Goal: Task Accomplishment & Management: Complete application form

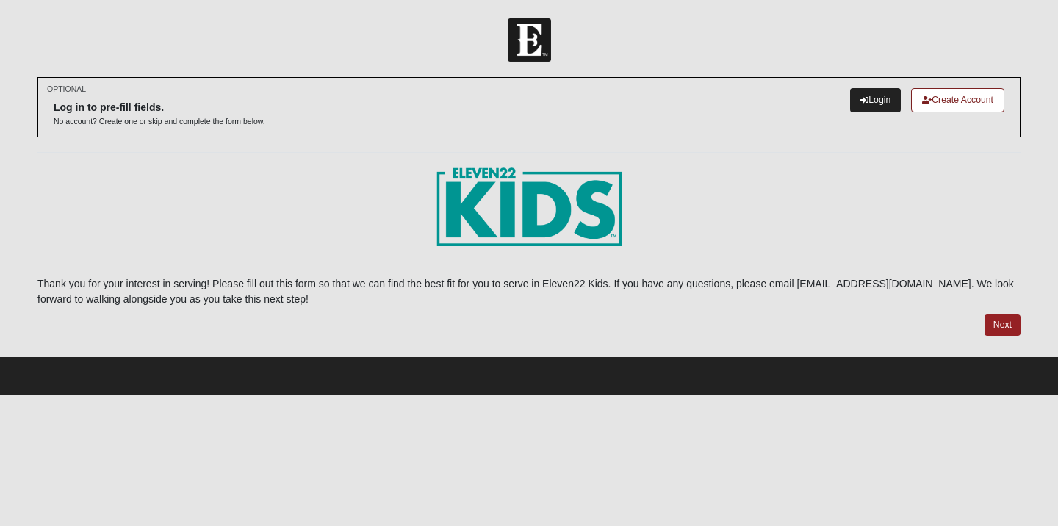
click at [860, 101] on icon at bounding box center [864, 100] width 8 height 8
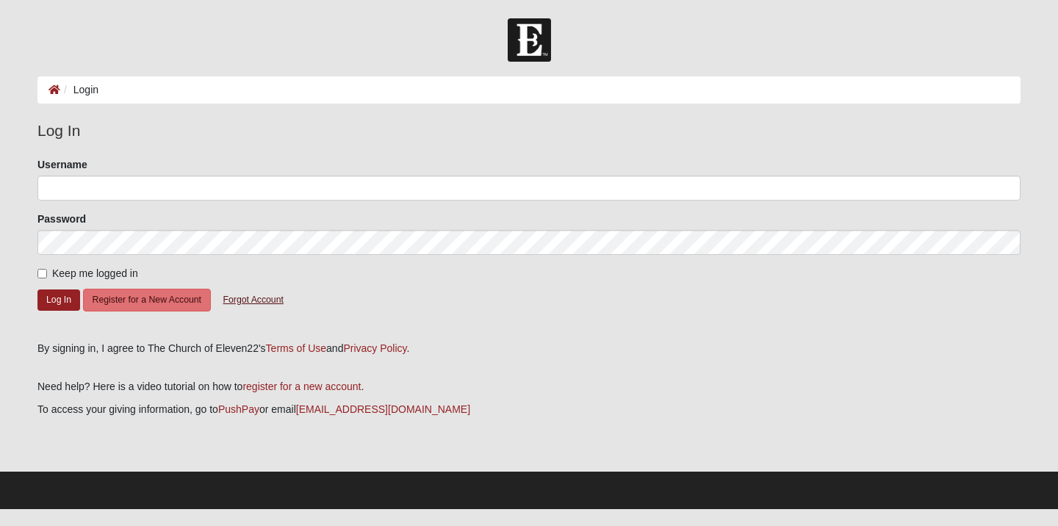
click at [248, 298] on button "Forgot Account" at bounding box center [253, 300] width 79 height 23
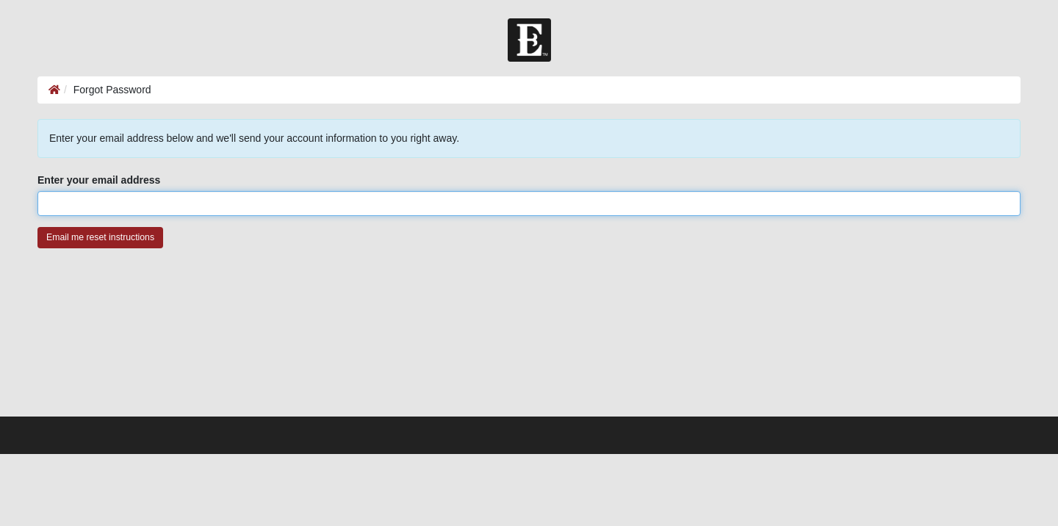
click at [223, 199] on input "Enter your email address" at bounding box center [528, 203] width 983 height 25
type input "genpaige2010@gmail.com"
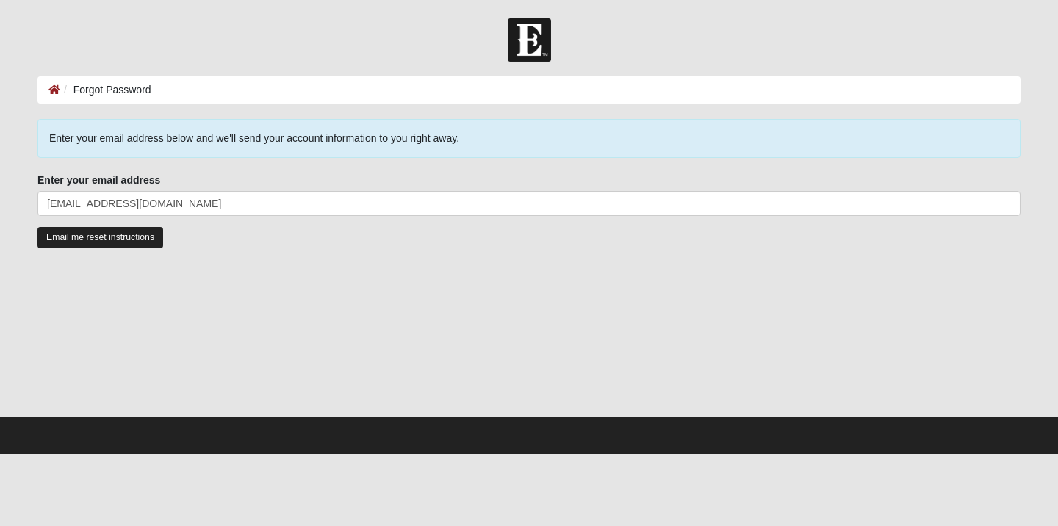
click at [148, 240] on input "Email me reset instructions" at bounding box center [100, 237] width 126 height 21
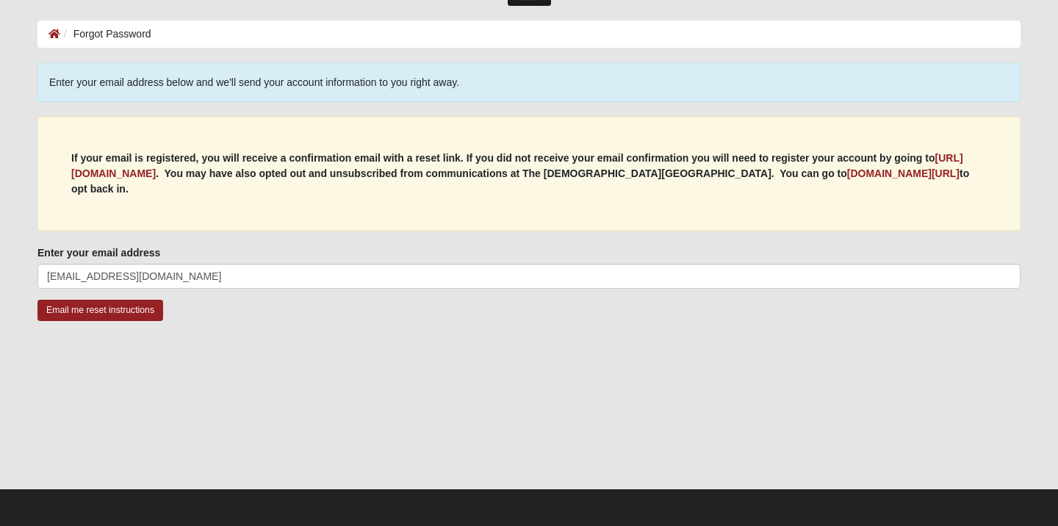
scroll to position [56, 0]
click at [130, 306] on input "Email me reset instructions" at bounding box center [100, 310] width 126 height 21
click at [67, 306] on input "Email me reset instructions" at bounding box center [100, 310] width 126 height 21
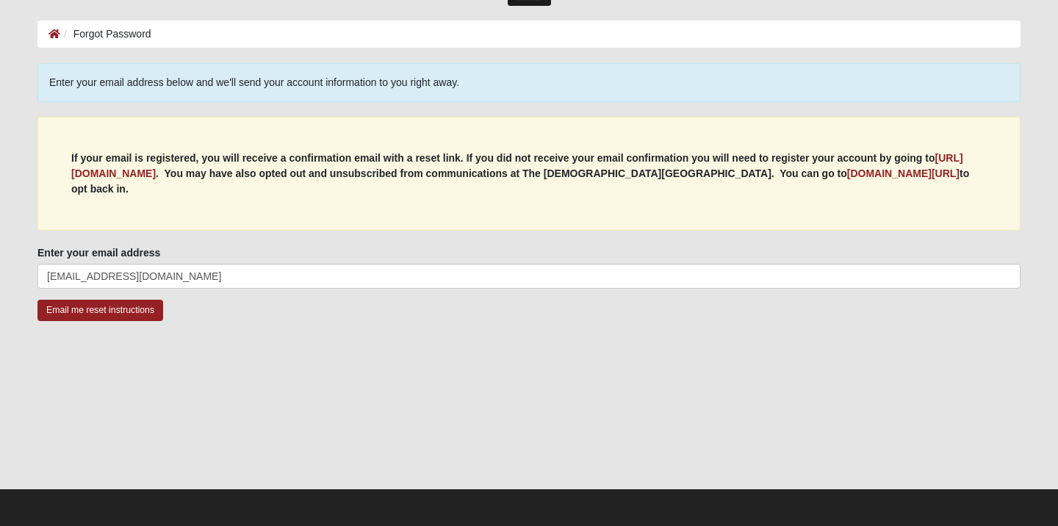
click at [65, 307] on input "Email me reset instructions" at bounding box center [100, 310] width 126 height 21
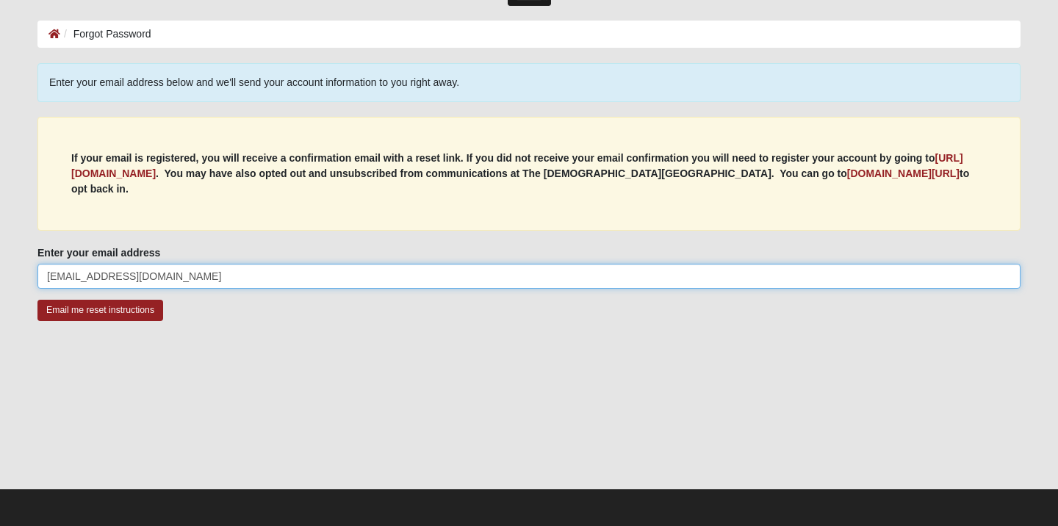
click at [173, 273] on input "genpaige2010@gmail.com" at bounding box center [528, 276] width 983 height 25
type input "genpaige2010@gmail"
click at [100, 310] on input "Email me reset instructions" at bounding box center [100, 310] width 126 height 21
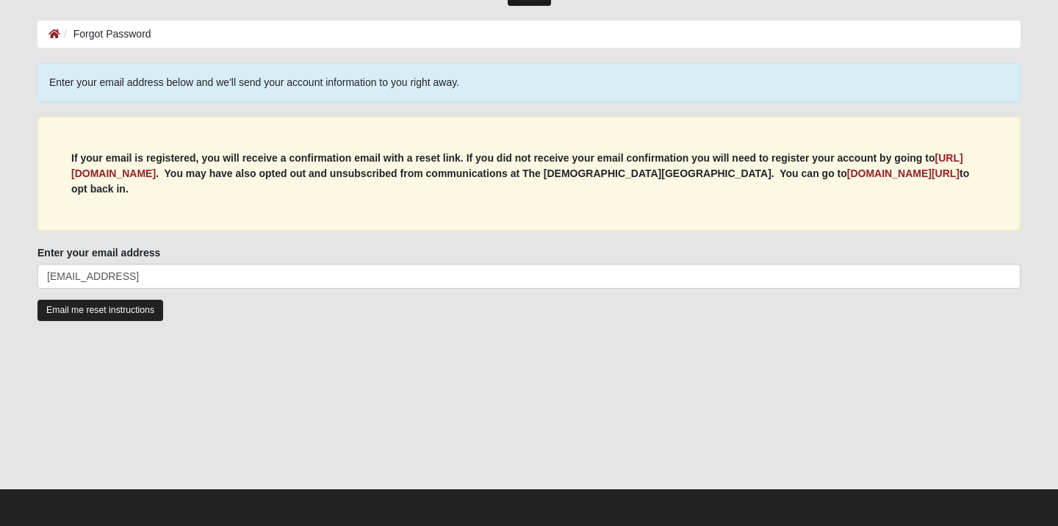
click at [152, 311] on input "Email me reset instructions" at bounding box center [100, 310] width 126 height 21
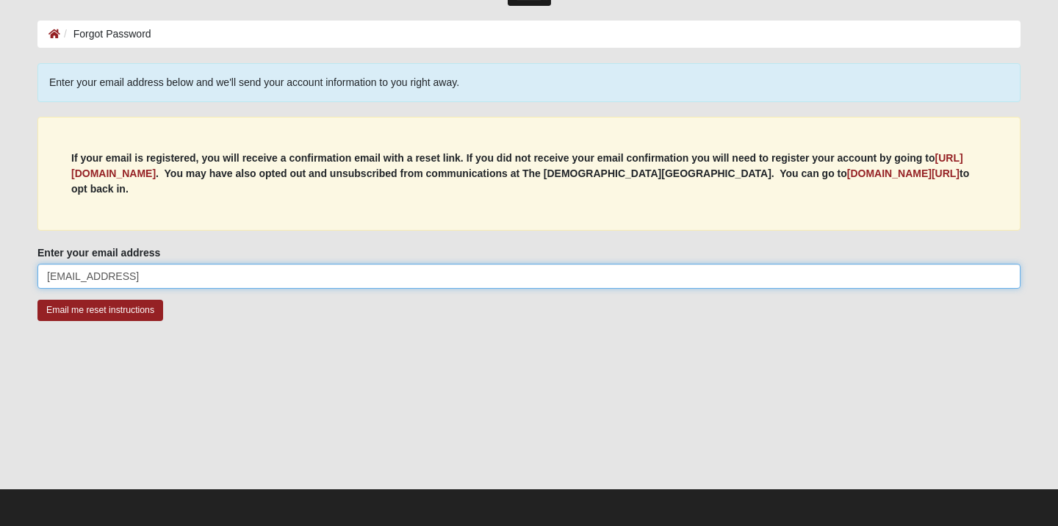
click at [179, 273] on input "genpaige2010@gmail" at bounding box center [528, 276] width 983 height 25
click at [49, 273] on input "genpaige2010@gmail.com" at bounding box center [528, 276] width 983 height 25
click at [52, 277] on input "genpaige2010@gmail.com" at bounding box center [528, 276] width 983 height 25
type input "Genpaige2010@gmail.com"
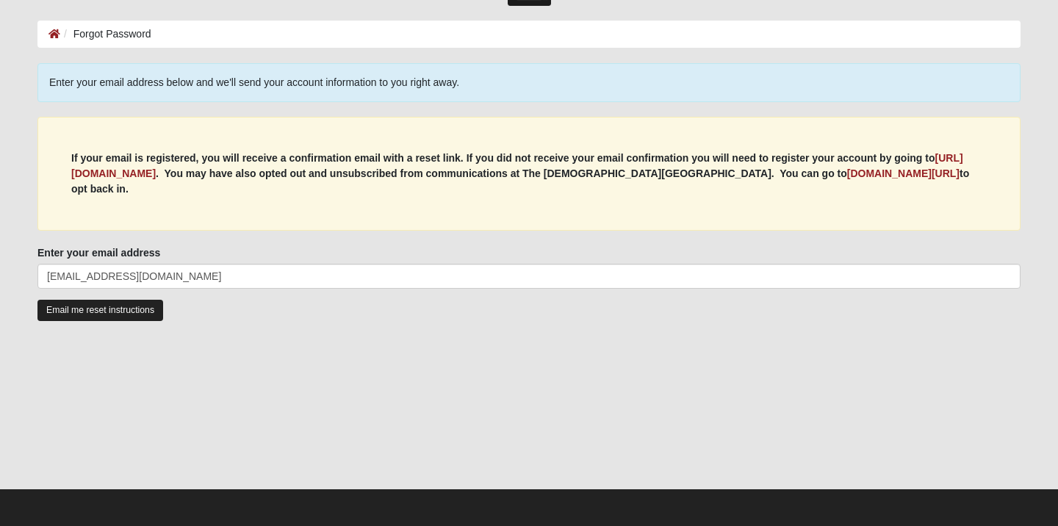
click at [49, 317] on input "Email me reset instructions" at bounding box center [100, 310] width 126 height 21
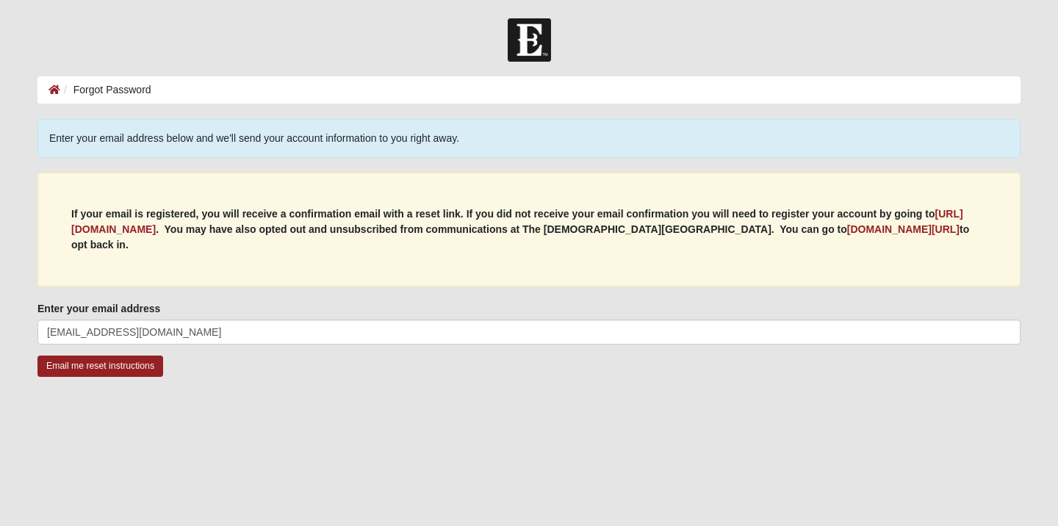
scroll to position [0, 0]
click at [280, 89] on ol "Forgot Password" at bounding box center [528, 89] width 983 height 27
click at [179, 245] on p "If your email is registered, you will receive a confirmation email with a reset…" at bounding box center [528, 229] width 915 height 46
click at [195, 231] on b "[URL][DOMAIN_NAME]" at bounding box center [517, 221] width 892 height 27
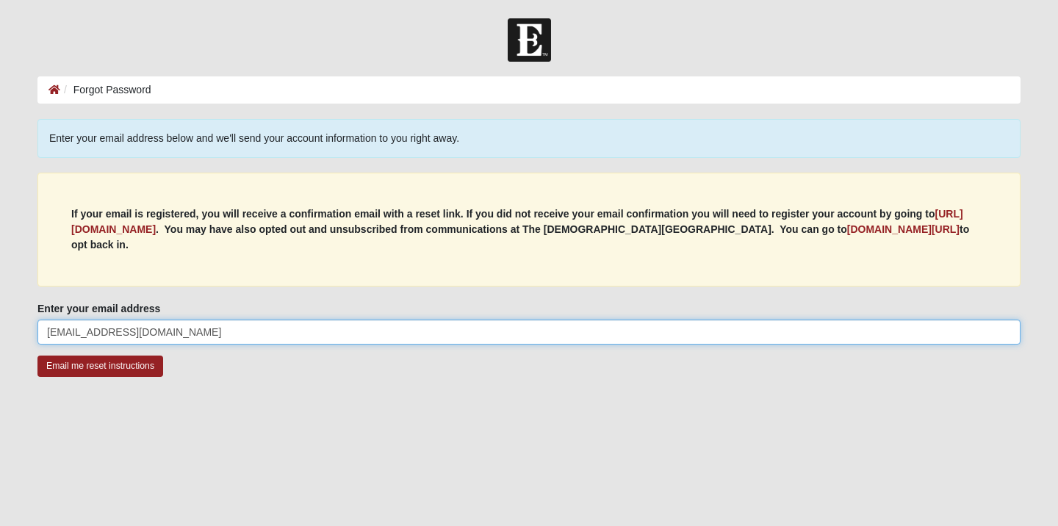
click at [71, 329] on input "Genpaige2010@gmail.com" at bounding box center [528, 332] width 983 height 25
type input "GenPaige2010@gmail.com"
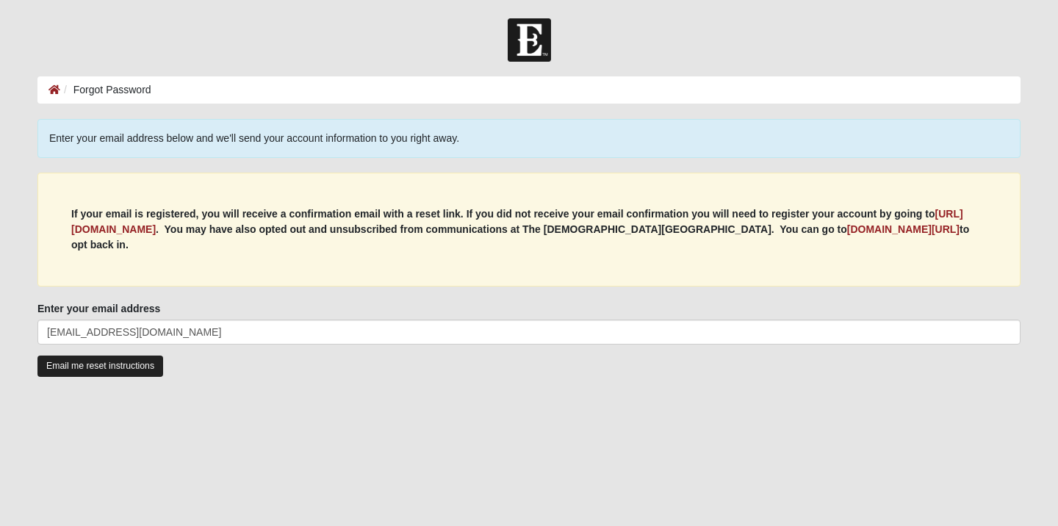
click at [81, 370] on input "Email me reset instructions" at bounding box center [100, 366] width 126 height 21
click at [57, 87] on icon at bounding box center [54, 89] width 12 height 10
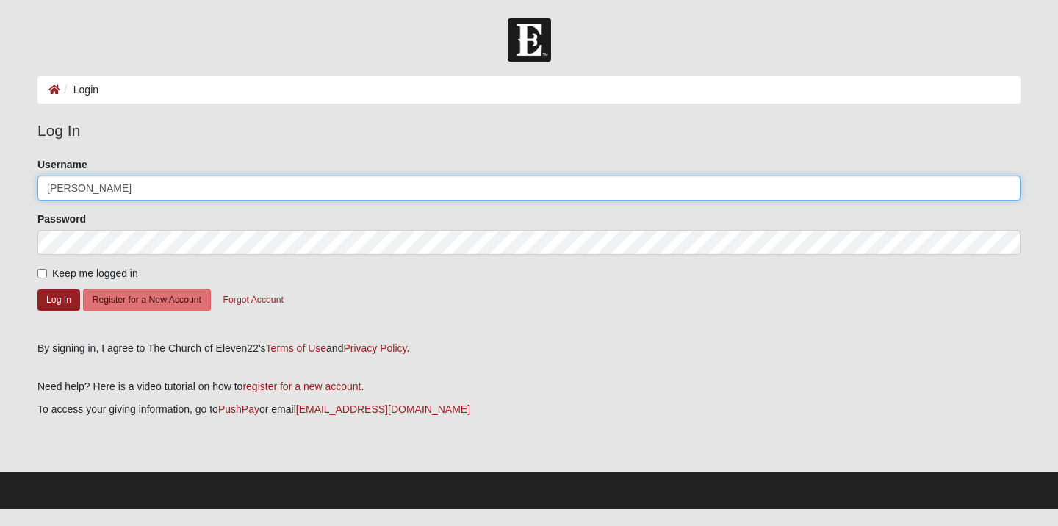
type input "Genevieve Harrison"
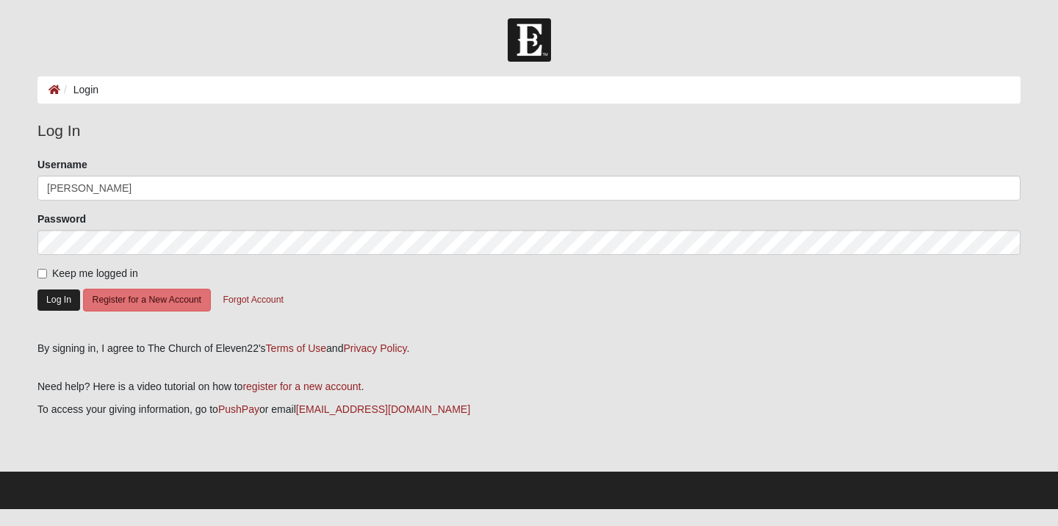
click at [50, 302] on button "Log In" at bounding box center [58, 299] width 43 height 21
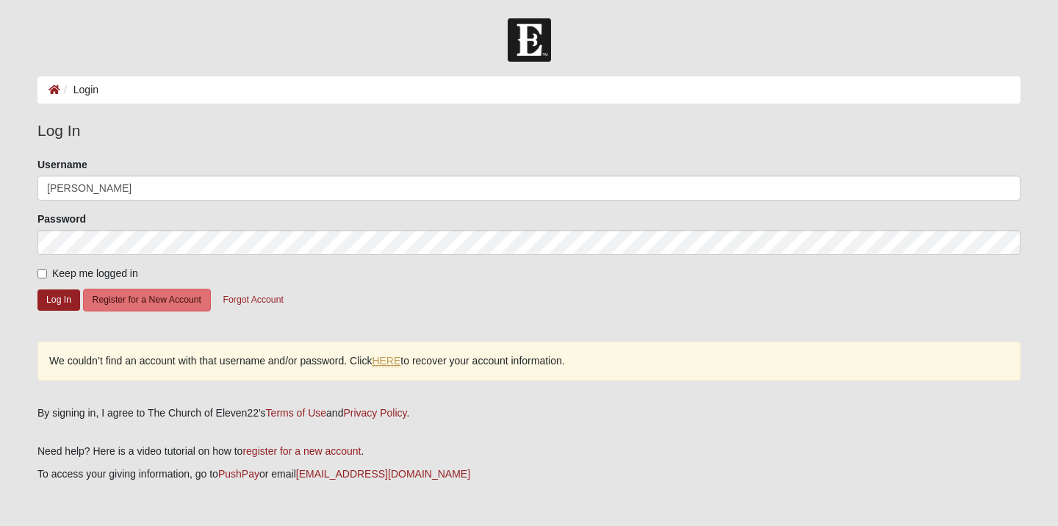
click at [394, 365] on link "HERE" at bounding box center [386, 361] width 29 height 12
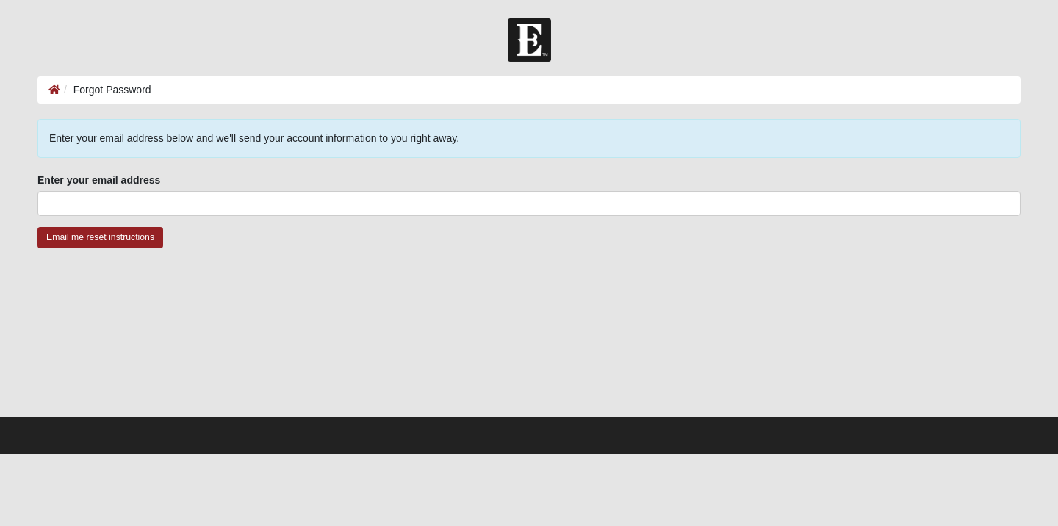
click at [112, 90] on li "Forgot Password" at bounding box center [105, 89] width 91 height 15
click at [55, 87] on icon at bounding box center [54, 89] width 12 height 10
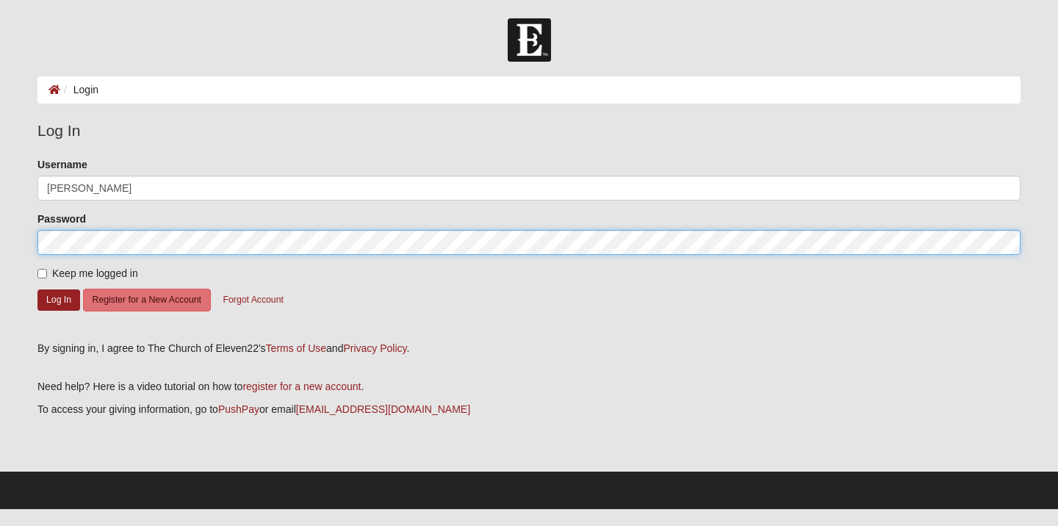
click at [59, 299] on button "Log In" at bounding box center [58, 299] width 43 height 21
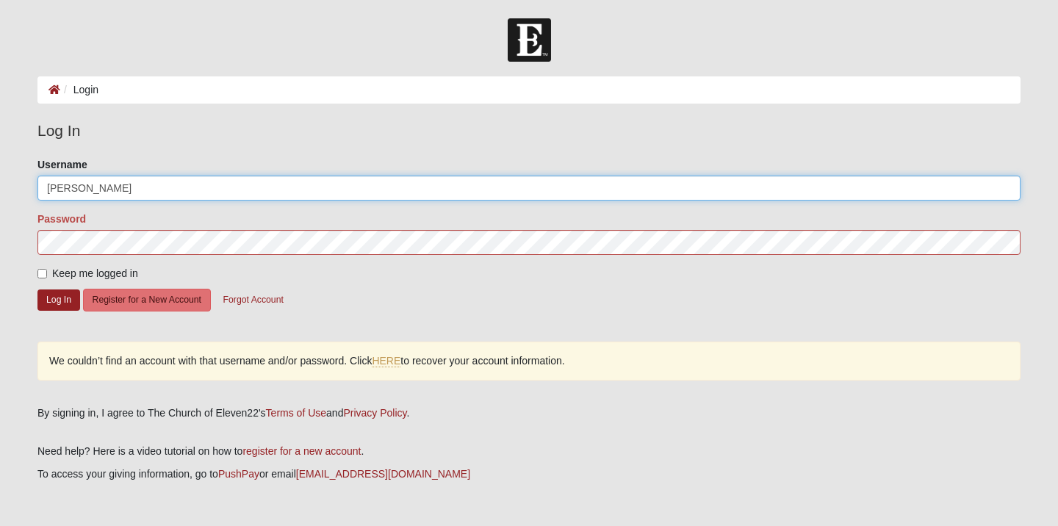
click at [175, 187] on input "Genevieve Harrison" at bounding box center [528, 188] width 983 height 25
type input "Genevieve"
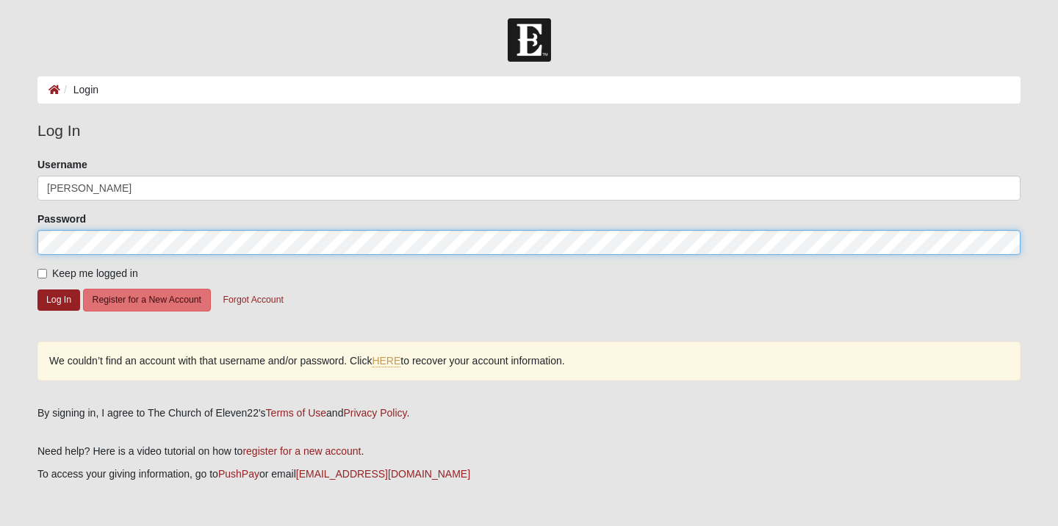
click at [59, 299] on button "Log In" at bounding box center [58, 299] width 43 height 21
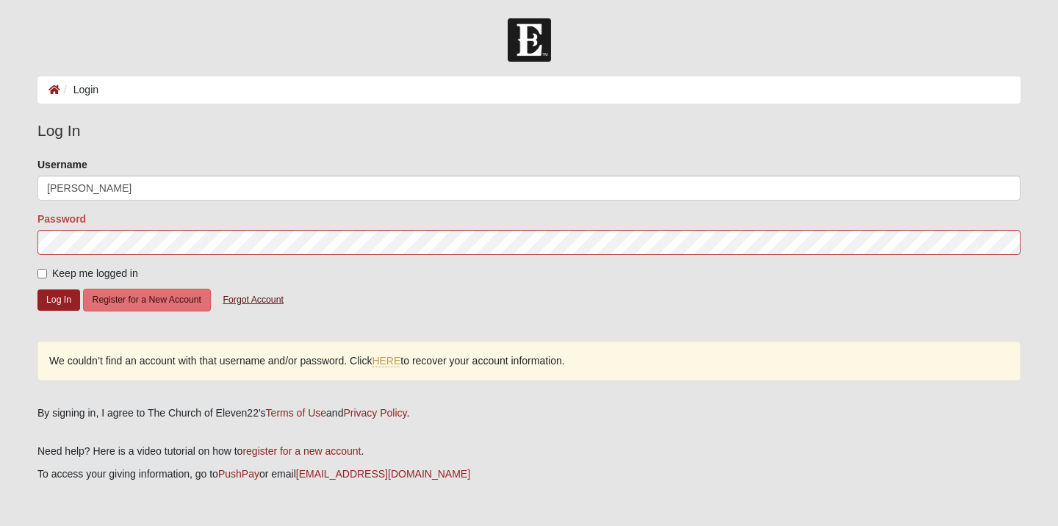
click at [253, 298] on button "Forgot Account" at bounding box center [253, 300] width 79 height 23
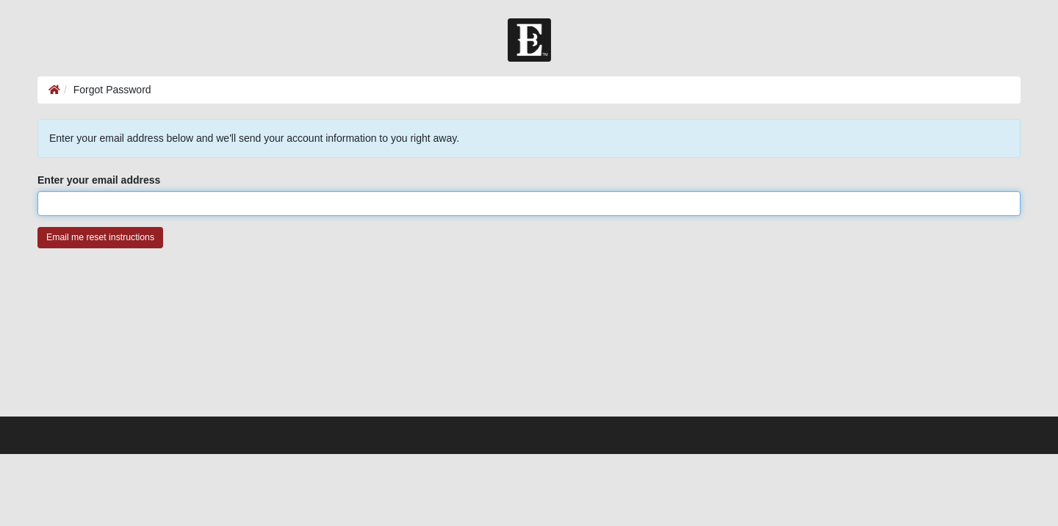
click at [247, 201] on input "Enter your email address" at bounding box center [528, 203] width 983 height 25
type input "[EMAIL_ADDRESS][DOMAIN_NAME]"
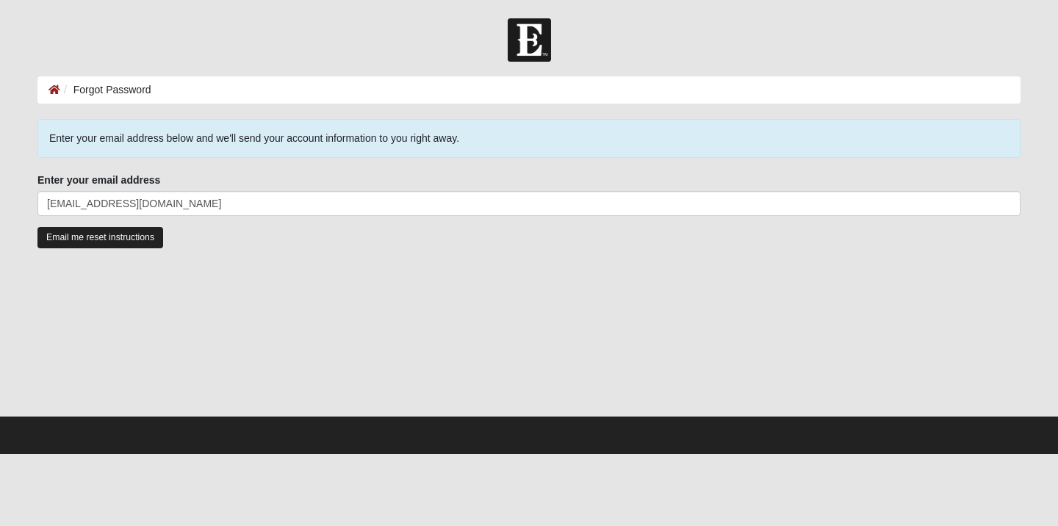
click at [98, 246] on input "Email me reset instructions" at bounding box center [100, 237] width 126 height 21
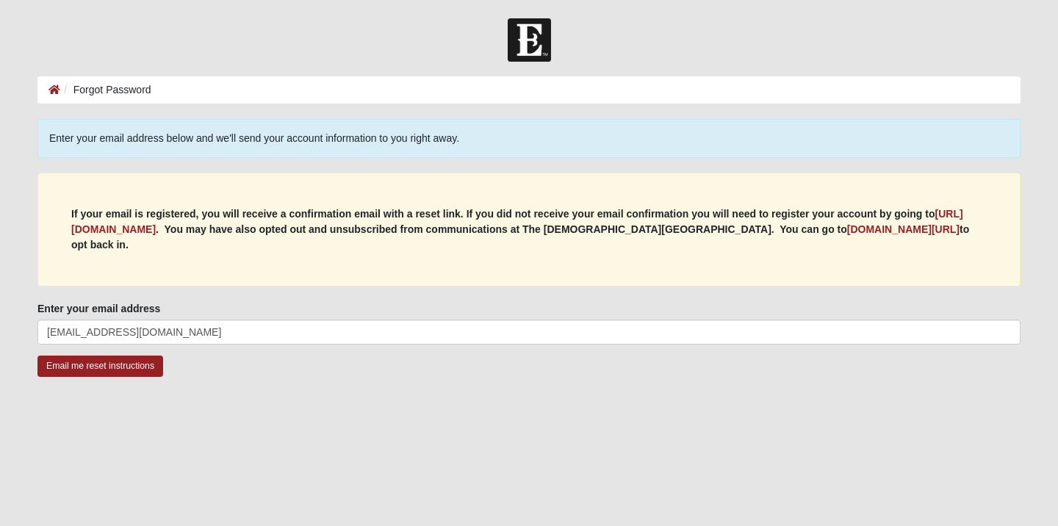
click at [147, 237] on p "If your email is registered, you will receive a confirmation email with a reset…" at bounding box center [528, 229] width 915 height 46
click at [154, 228] on b "[URL][DOMAIN_NAME]" at bounding box center [517, 221] width 892 height 27
click at [47, 89] on ol "Forgot Password" at bounding box center [528, 89] width 983 height 27
click at [56, 90] on icon at bounding box center [54, 89] width 12 height 10
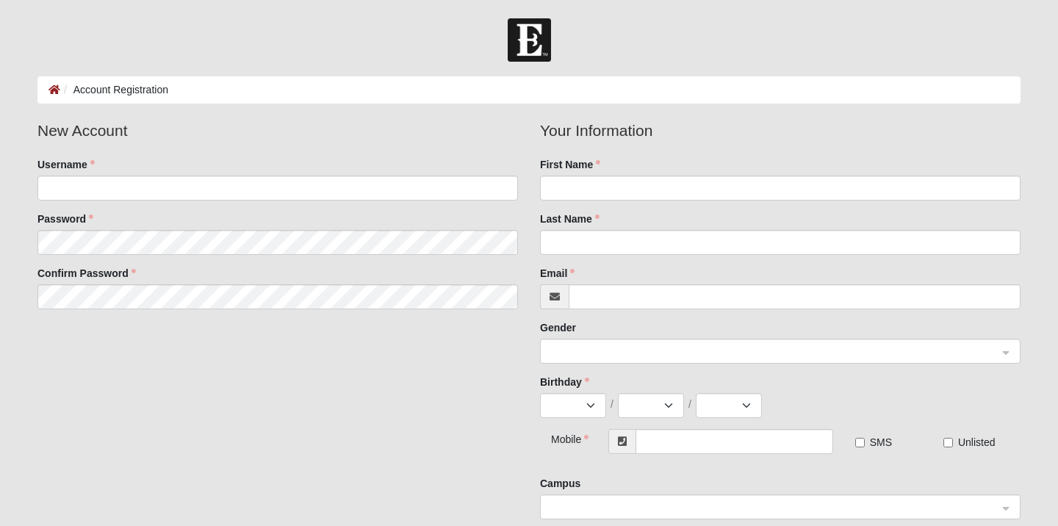
click at [228, 200] on fieldset "New Account Username Password Confirm Password" at bounding box center [277, 219] width 502 height 201
click at [224, 196] on input "Username" at bounding box center [277, 188] width 480 height 25
type input "g"
type input "Genevieve"
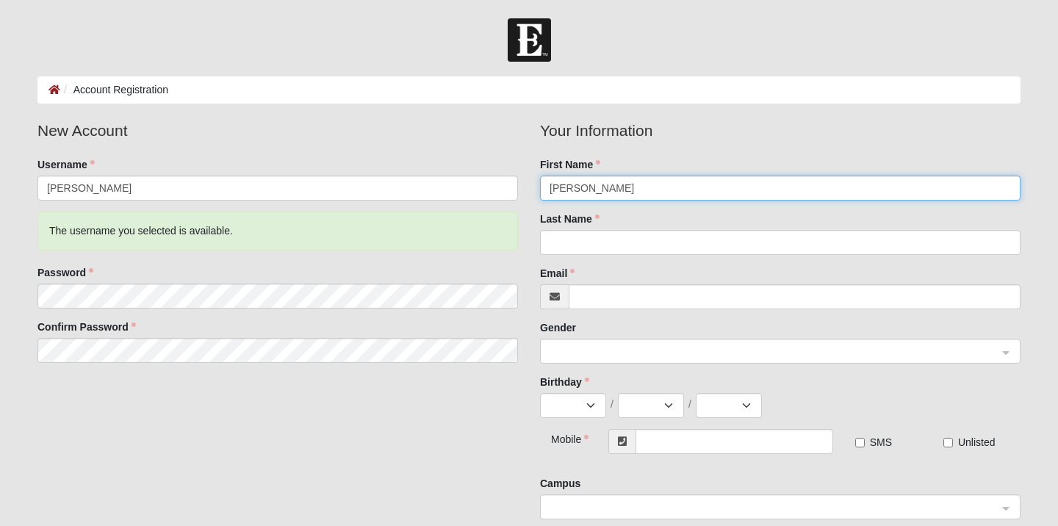
type input "[PERSON_NAME]"
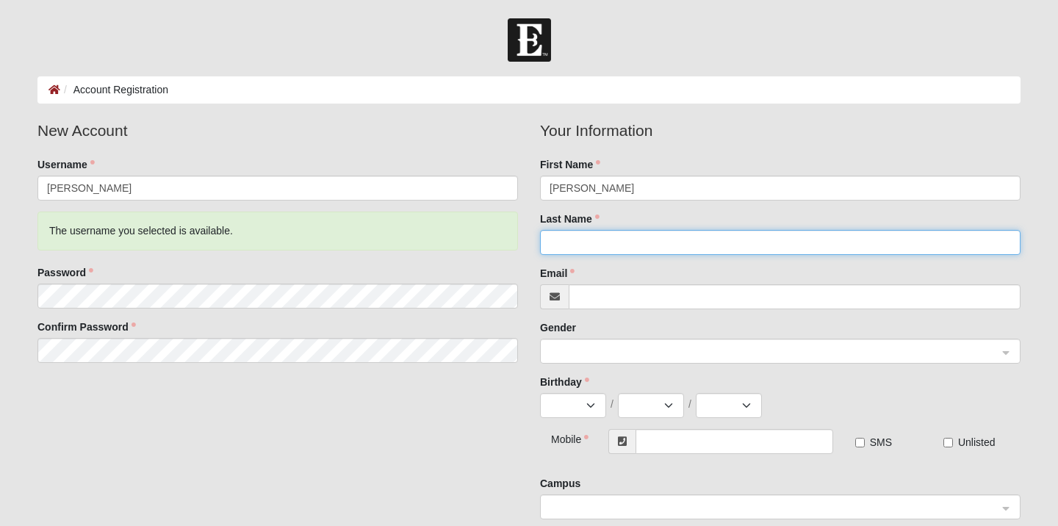
type input "Harrison"
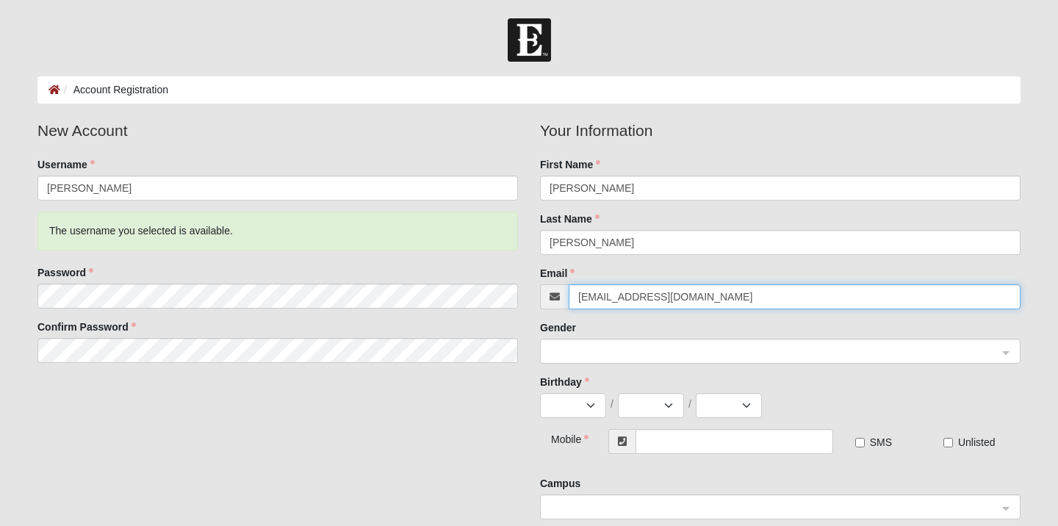
click at [632, 358] on span at bounding box center [773, 352] width 448 height 16
type input "[EMAIL_ADDRESS][DOMAIN_NAME]"
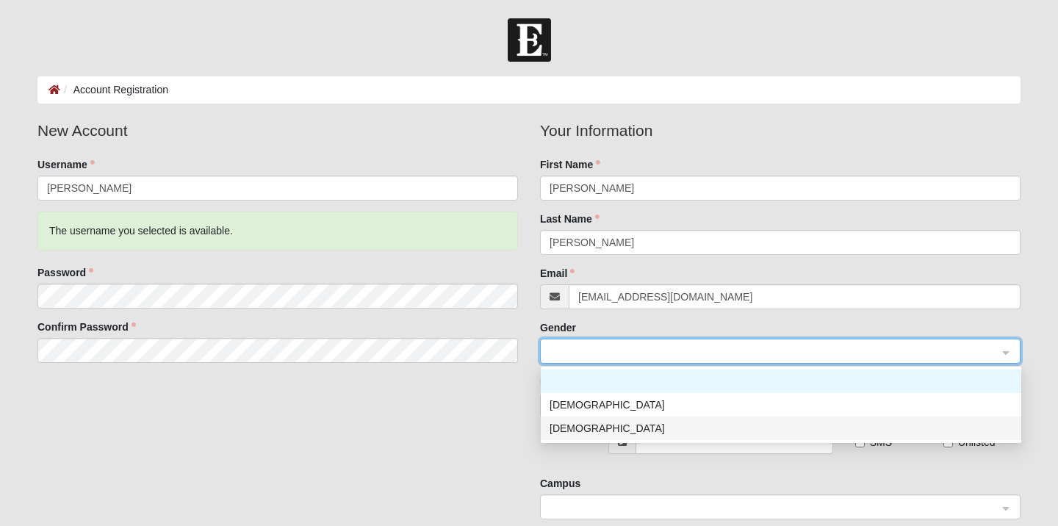
click at [632, 429] on div "[DEMOGRAPHIC_DATA]" at bounding box center [780, 428] width 463 height 16
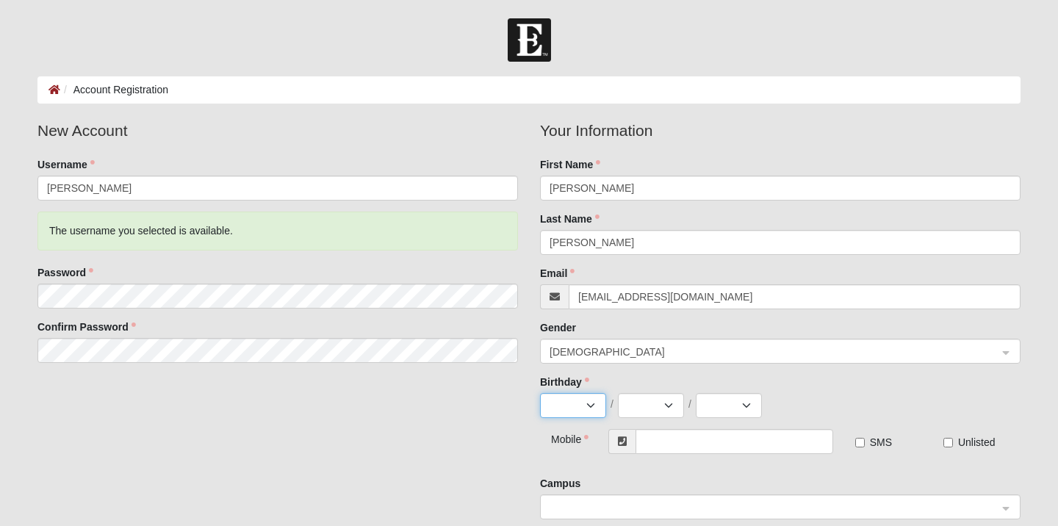
select select "4"
select select "26"
select select "2010"
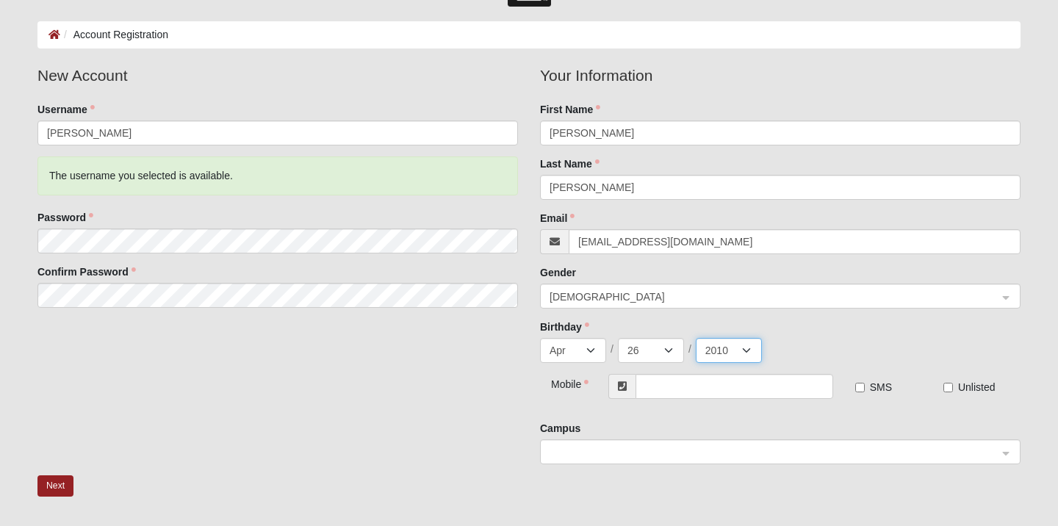
scroll to position [82, 0]
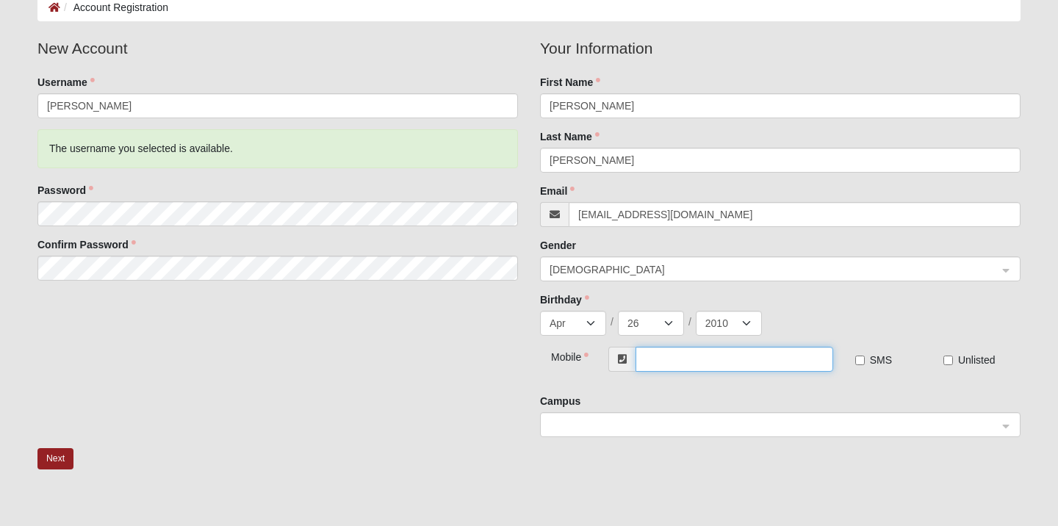
click at [703, 367] on input "text" at bounding box center [734, 359] width 198 height 25
click at [940, 351] on div "SMS Unlisted" at bounding box center [809, 365] width 424 height 36
click at [715, 361] on input "text" at bounding box center [734, 359] width 198 height 25
type input "[PHONE_NUMBER]"
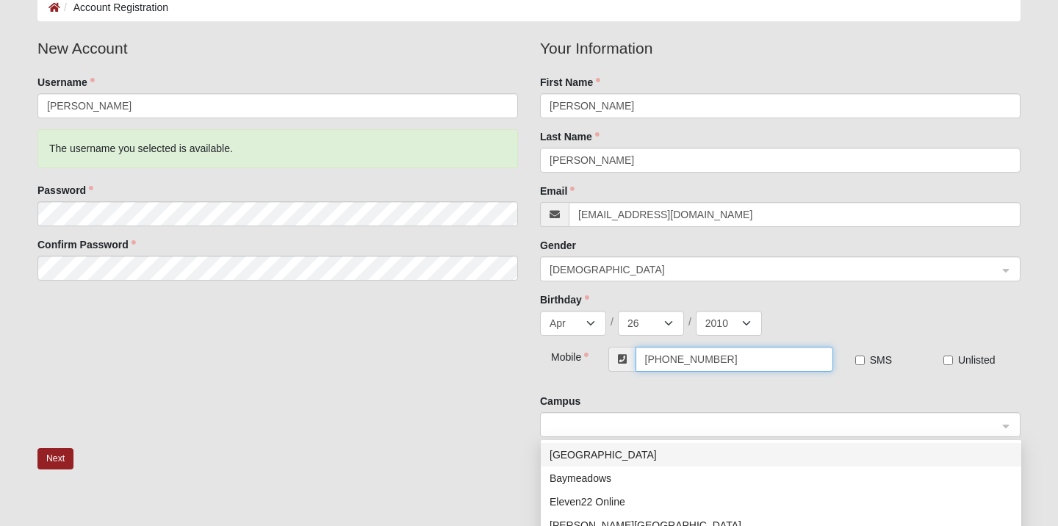
click at [696, 428] on span at bounding box center [773, 425] width 448 height 16
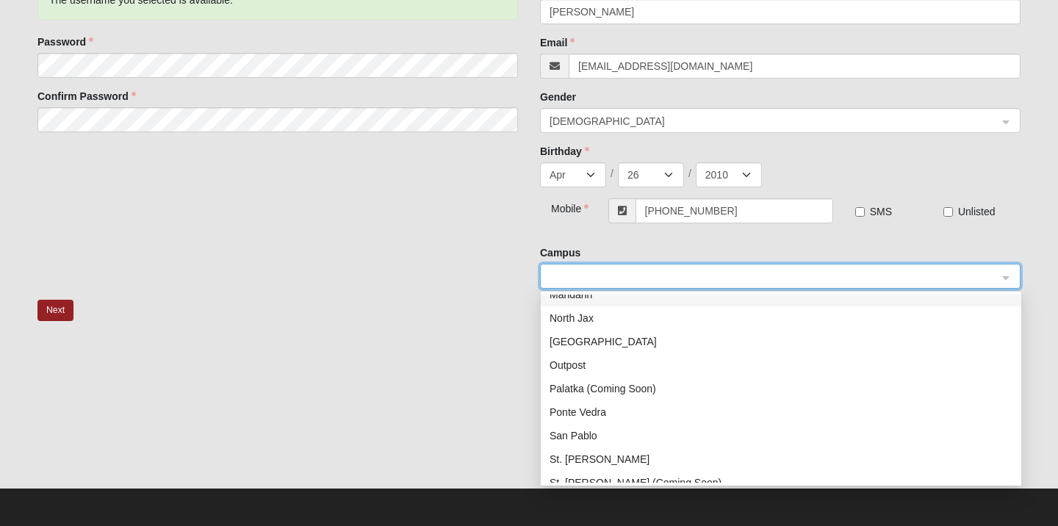
scroll to position [231, 0]
click at [633, 436] on div "San Pablo" at bounding box center [780, 436] width 463 height 16
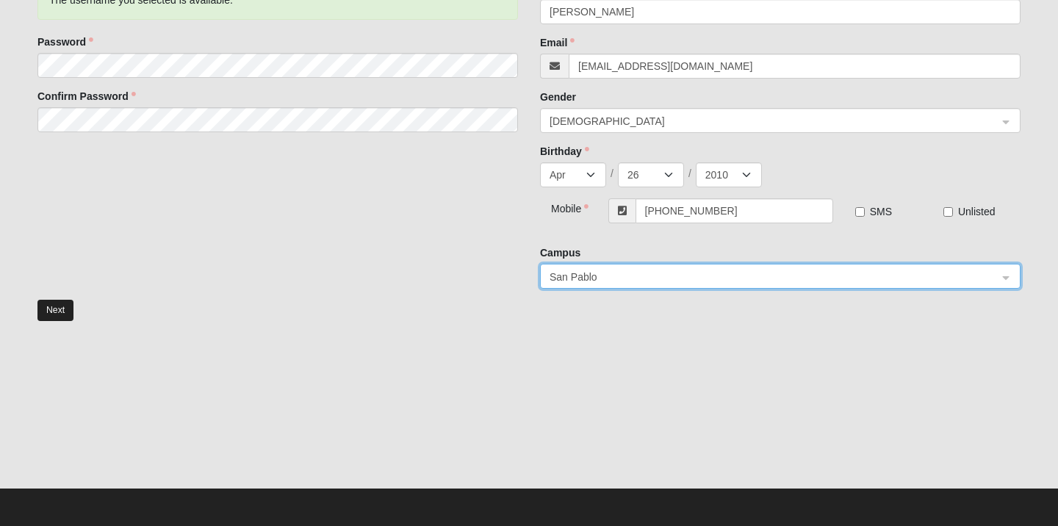
click at [52, 311] on button "Next" at bounding box center [55, 310] width 36 height 21
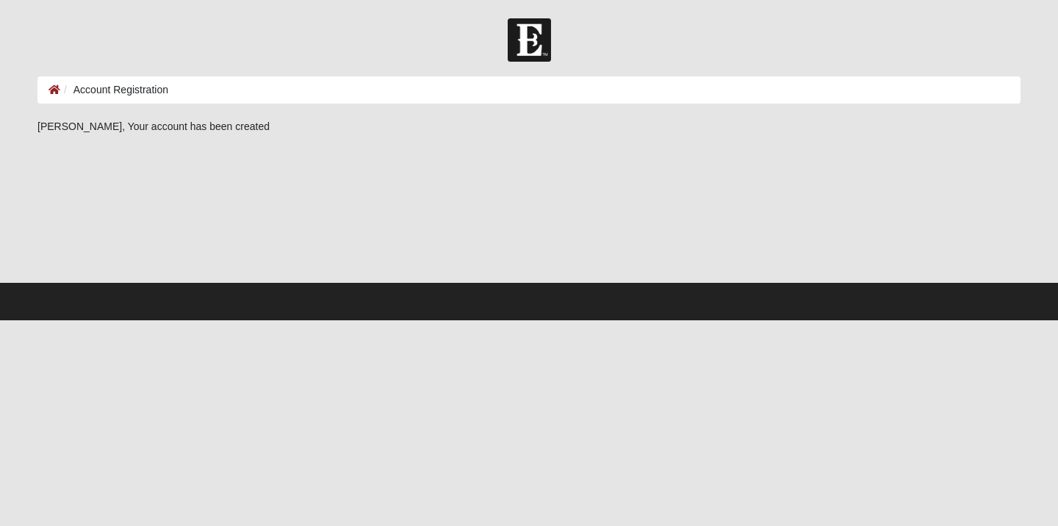
click at [128, 92] on li "Account Registration" at bounding box center [114, 89] width 108 height 15
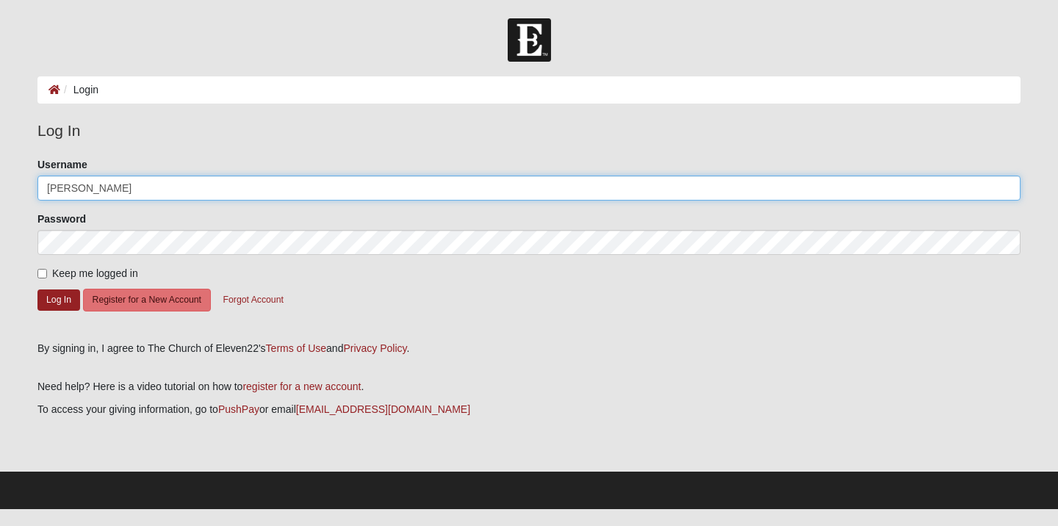
type input "[PERSON_NAME]"
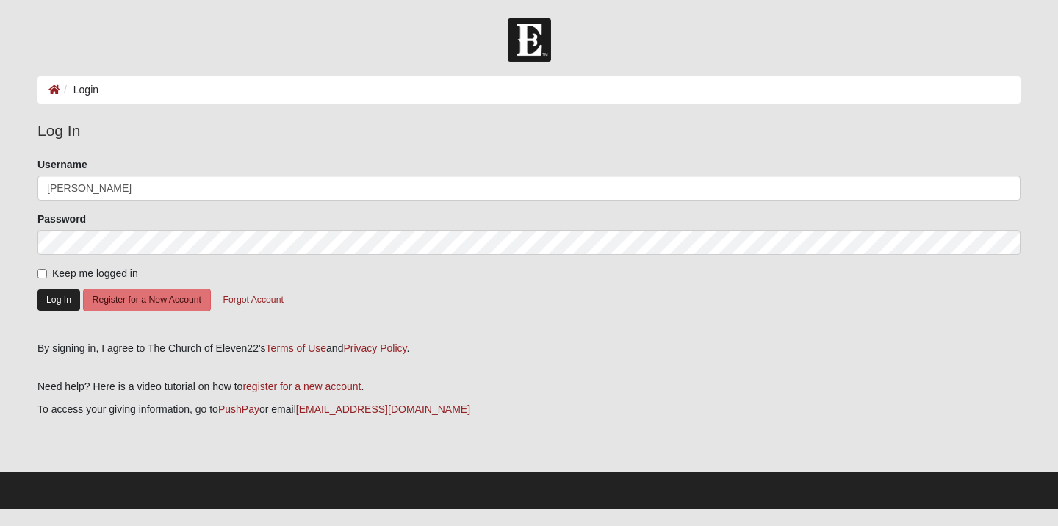
click at [59, 299] on button "Log In" at bounding box center [58, 299] width 43 height 21
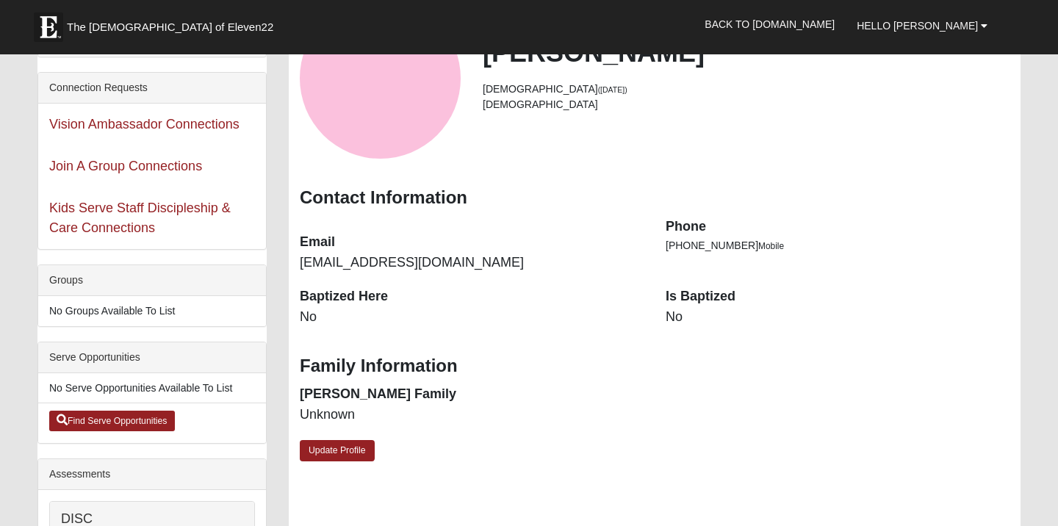
scroll to position [142, 0]
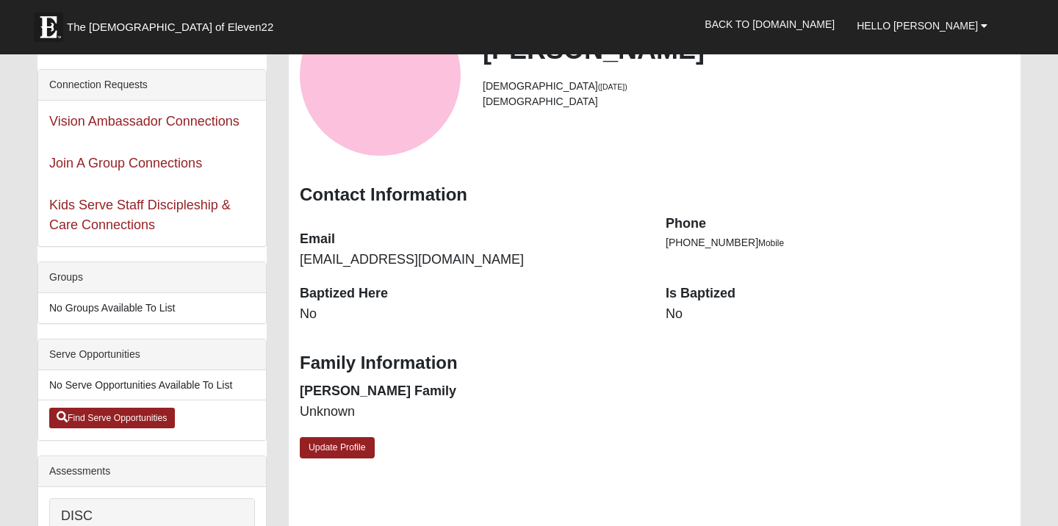
click at [309, 308] on dd "No" at bounding box center [472, 314] width 344 height 19
click at [322, 448] on link "Update Profile" at bounding box center [337, 447] width 75 height 21
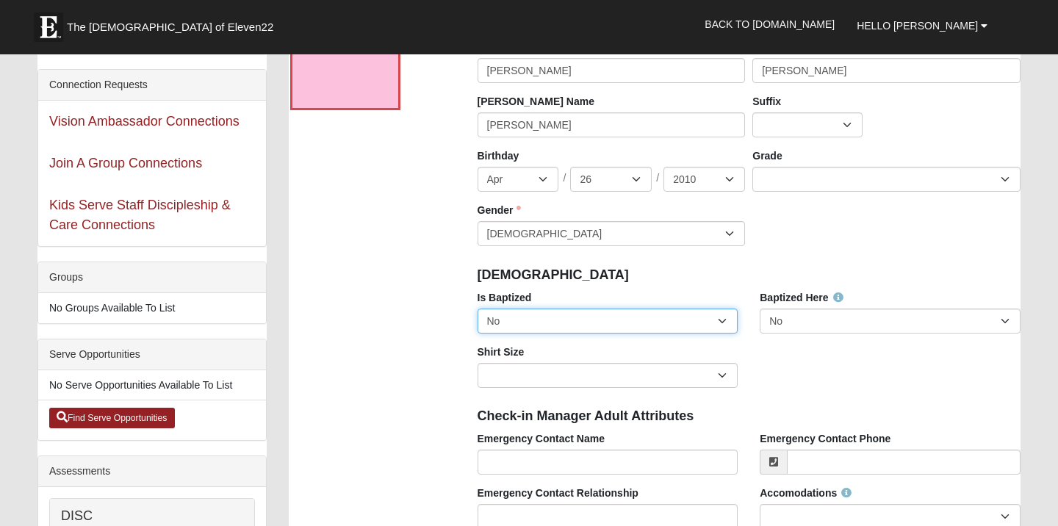
select select "True"
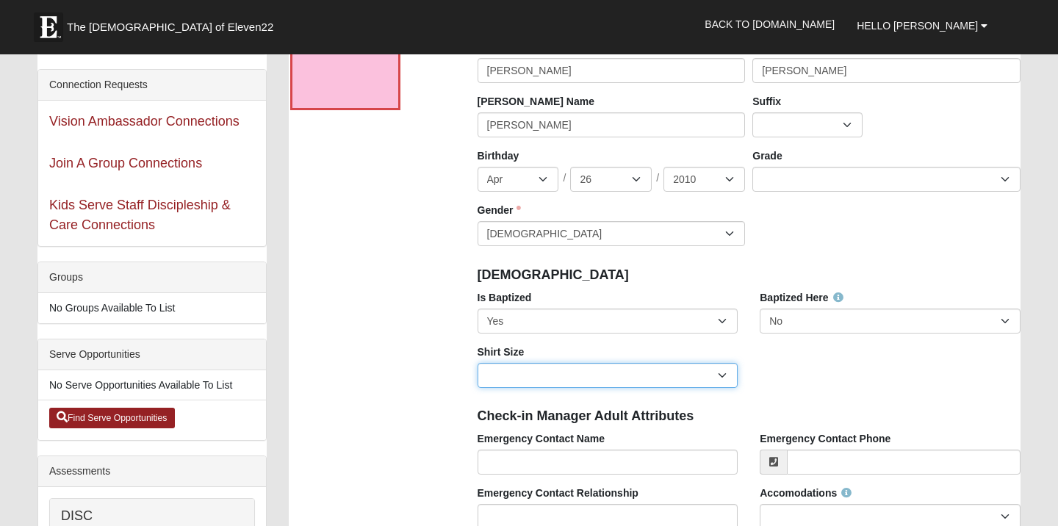
select select "Adult Small"
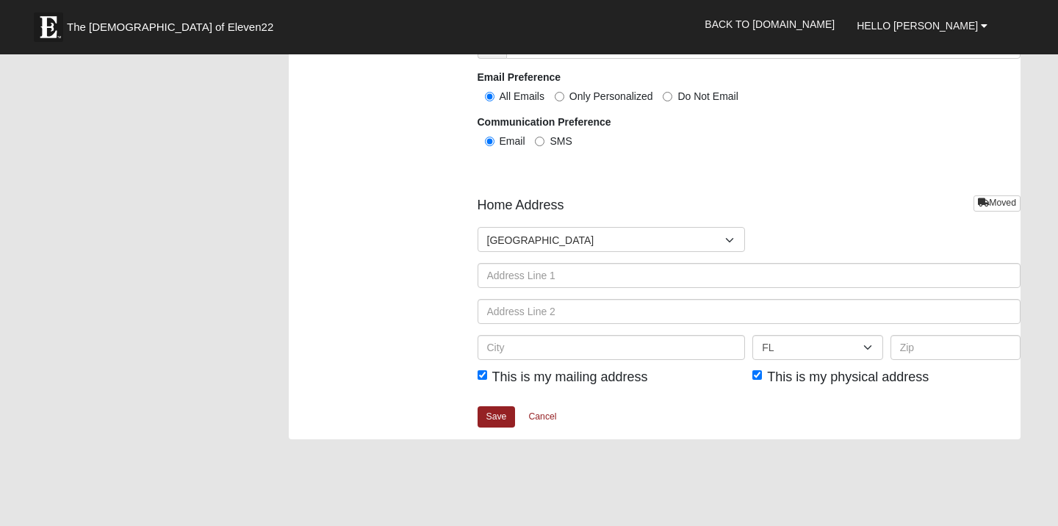
scroll to position [1397, 0]
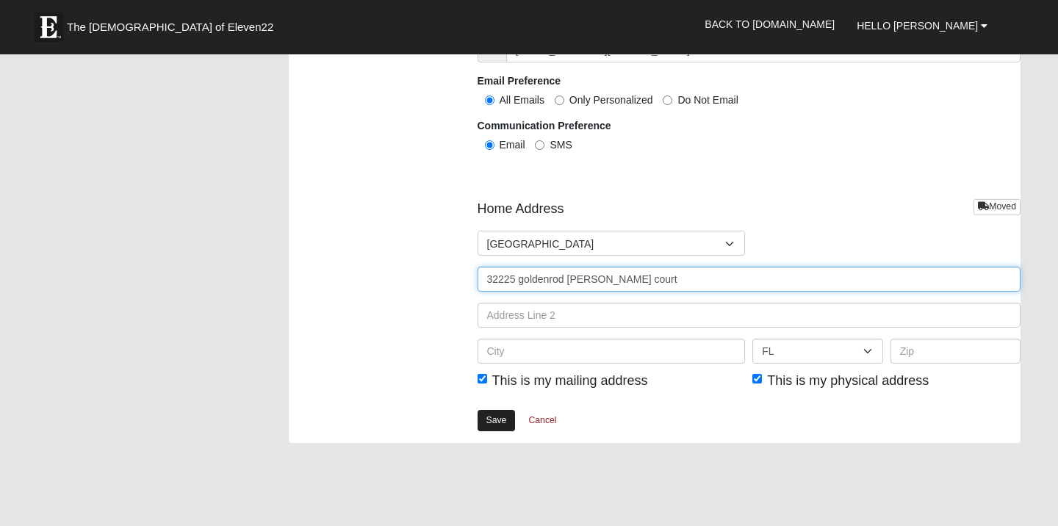
type input "32225 goldenrod parke court"
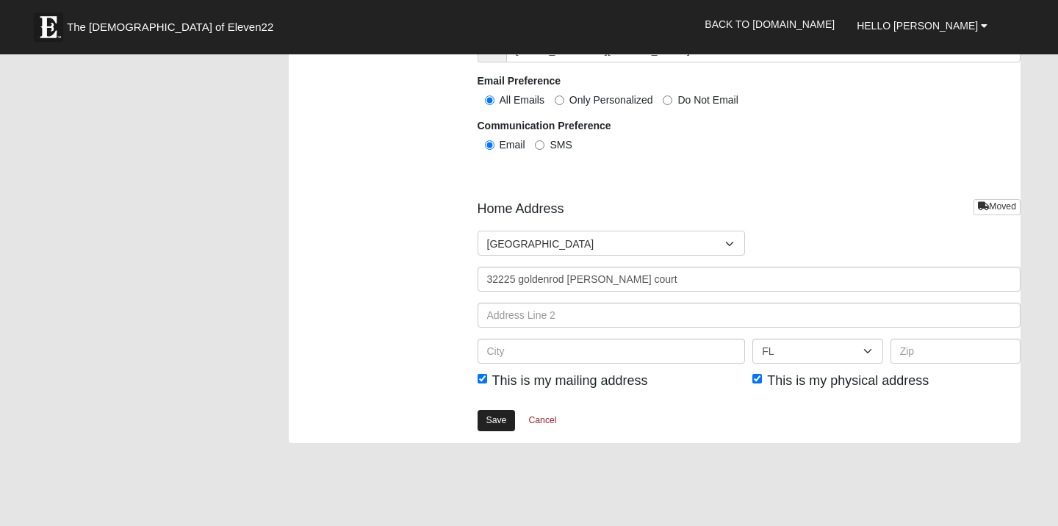
click at [497, 416] on link "Save" at bounding box center [496, 420] width 38 height 21
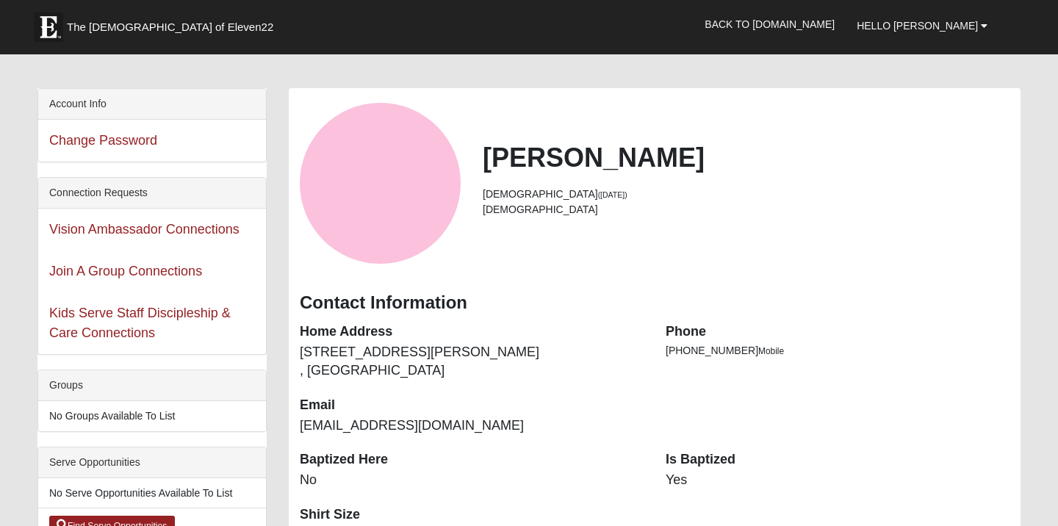
scroll to position [36, 0]
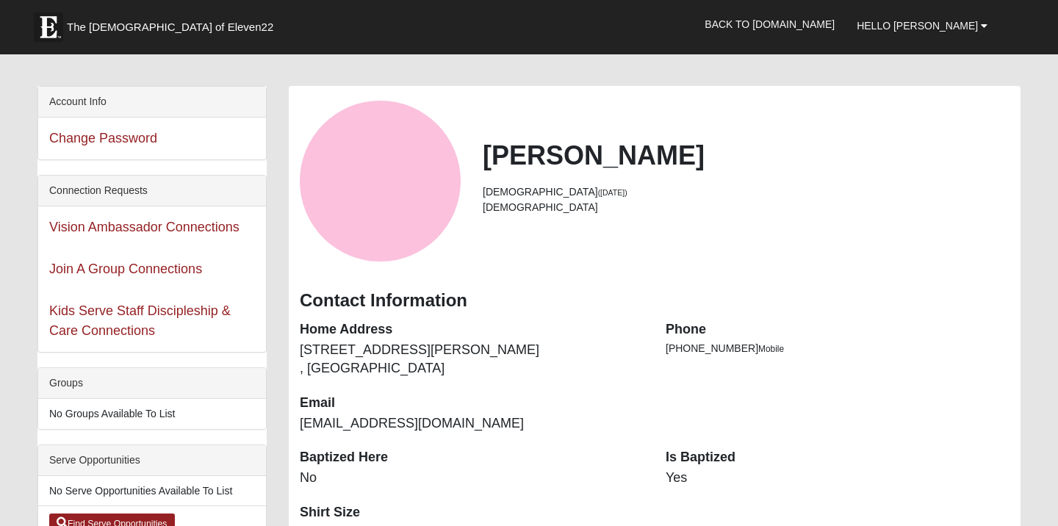
click at [392, 228] on div "View Fullsize Photo" at bounding box center [380, 181] width 161 height 161
